Goal: Task Accomplishment & Management: Manage account settings

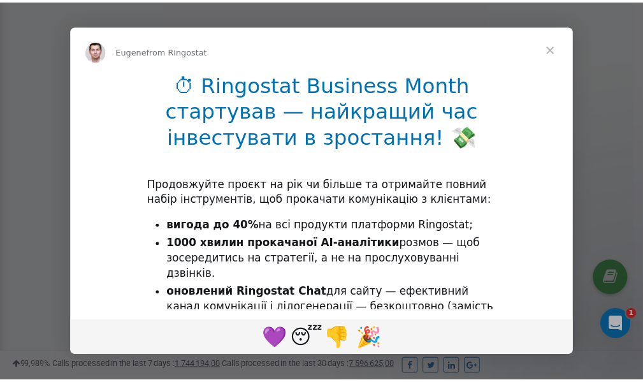
scroll to position [383, 0]
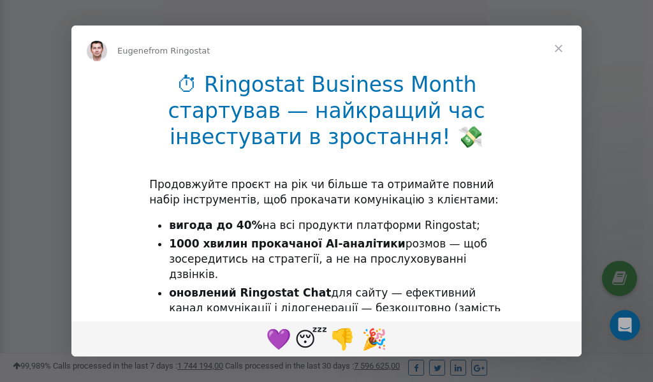
click at [558, 50] on span "Close" at bounding box center [558, 48] width 46 height 46
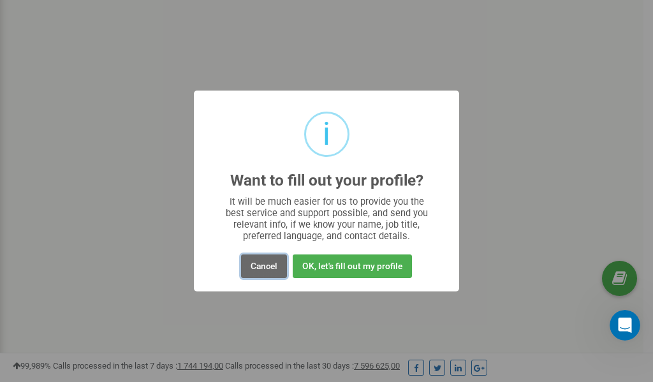
click at [266, 268] on button "Cancel" at bounding box center [264, 266] width 46 height 24
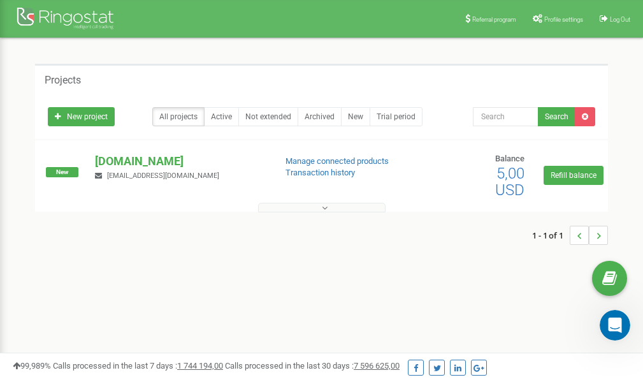
scroll to position [0, 0]
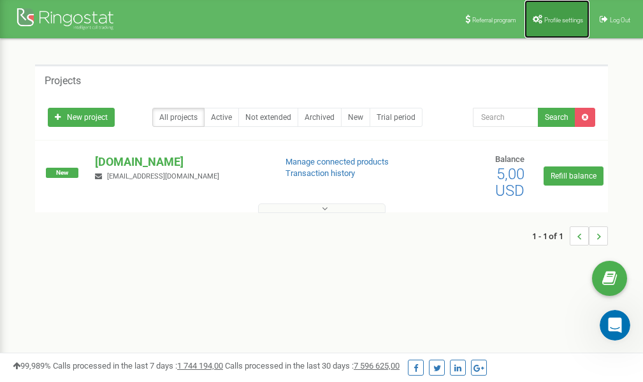
click at [547, 13] on link "Profile settings" at bounding box center [556, 19] width 65 height 38
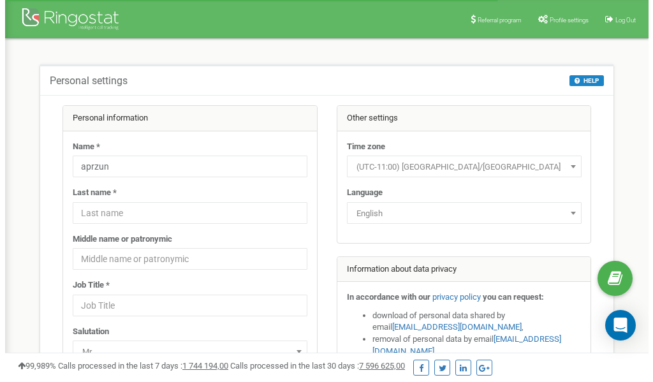
scroll to position [64, 0]
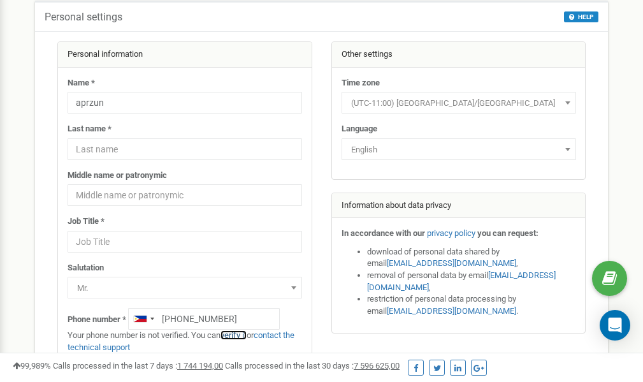
click at [242, 336] on link "verify it" at bounding box center [233, 335] width 26 height 10
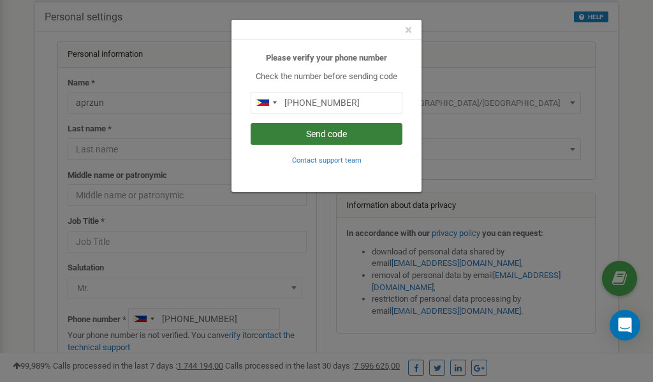
click at [337, 133] on button "Send code" at bounding box center [326, 134] width 152 height 22
